Goal: Find specific page/section: Find specific page/section

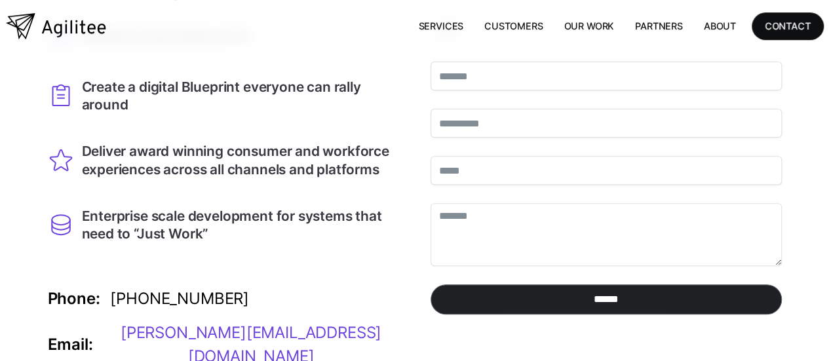
scroll to position [174, 0]
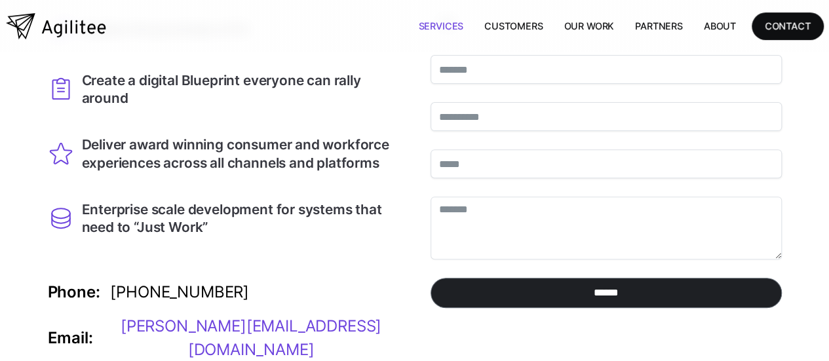
click at [442, 23] on link "Services" at bounding box center [441, 25] width 66 height 27
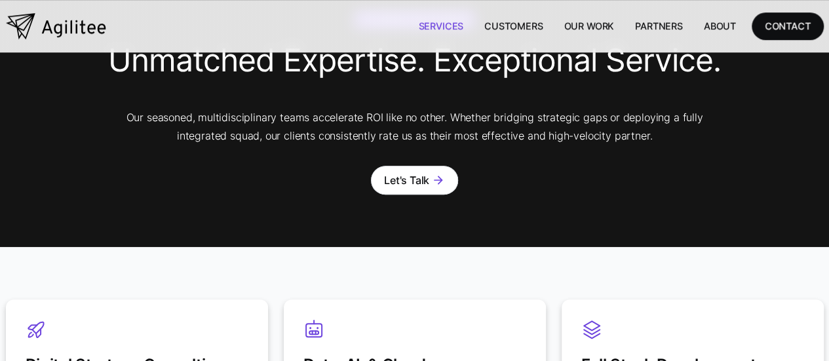
scroll to position [51, 0]
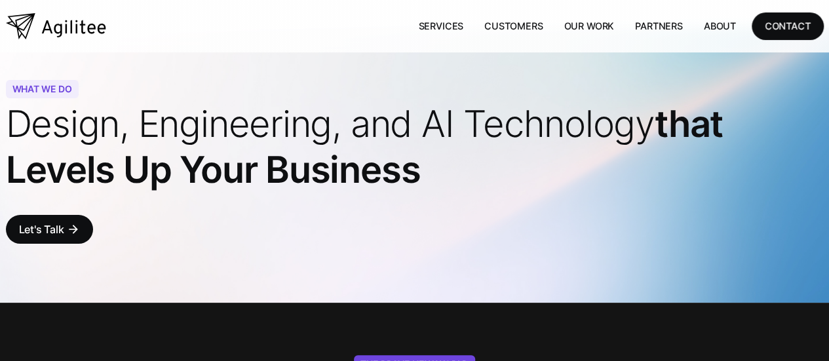
click at [452, 34] on link "Services" at bounding box center [441, 25] width 66 height 27
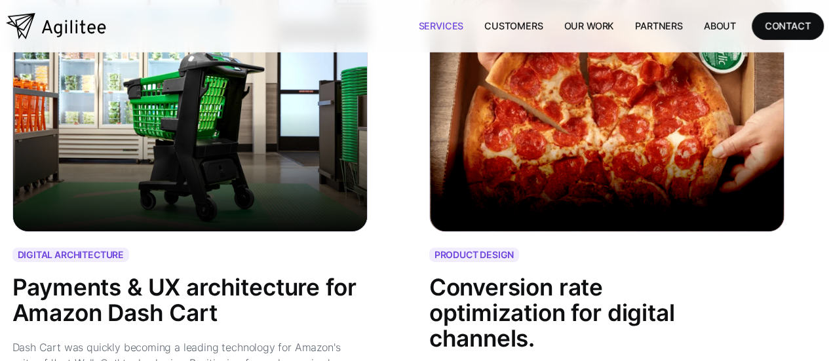
scroll to position [2797, 0]
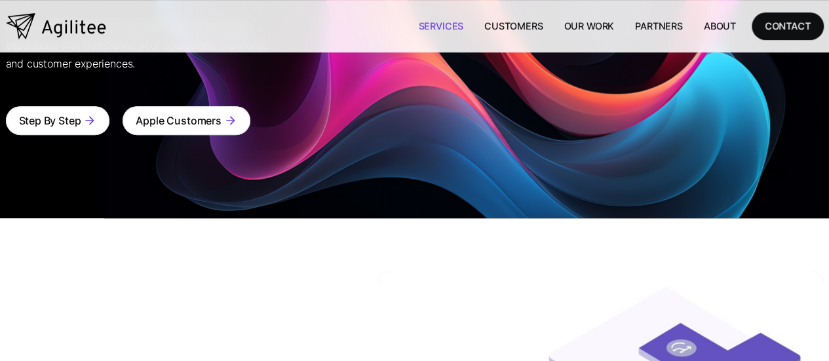
click at [810, 8] on div "Link 1 Link 1 Link 1 Link 1 Services Customers Our Work Partners About CONTACT" at bounding box center [415, 26] width 818 height 52
click at [803, 19] on div "CONTACT" at bounding box center [788, 26] width 46 height 16
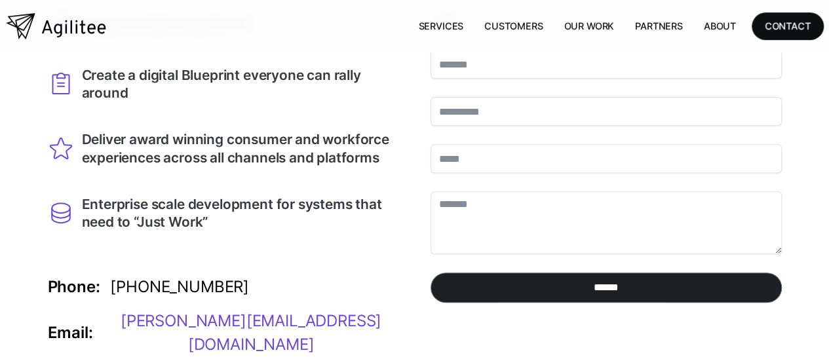
scroll to position [174, 0]
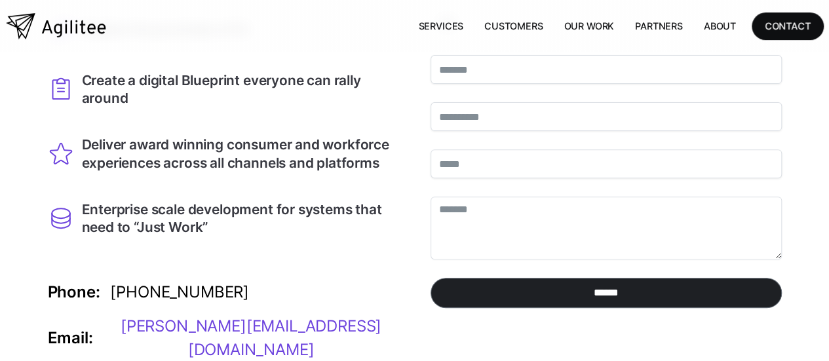
click at [167, 201] on div "Enterprise scale development for systems that need to “Just Work”" at bounding box center [240, 218] width 317 height 35
click at [319, 229] on div "Realize the promises of AI Create a digital Blueprint everyone can rally around…" at bounding box center [223, 197] width 351 height 382
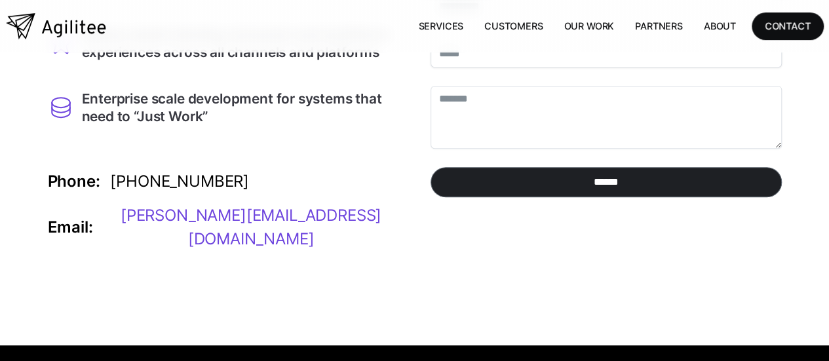
scroll to position [0, 0]
